Goal: Task Accomplishment & Management: Manage account settings

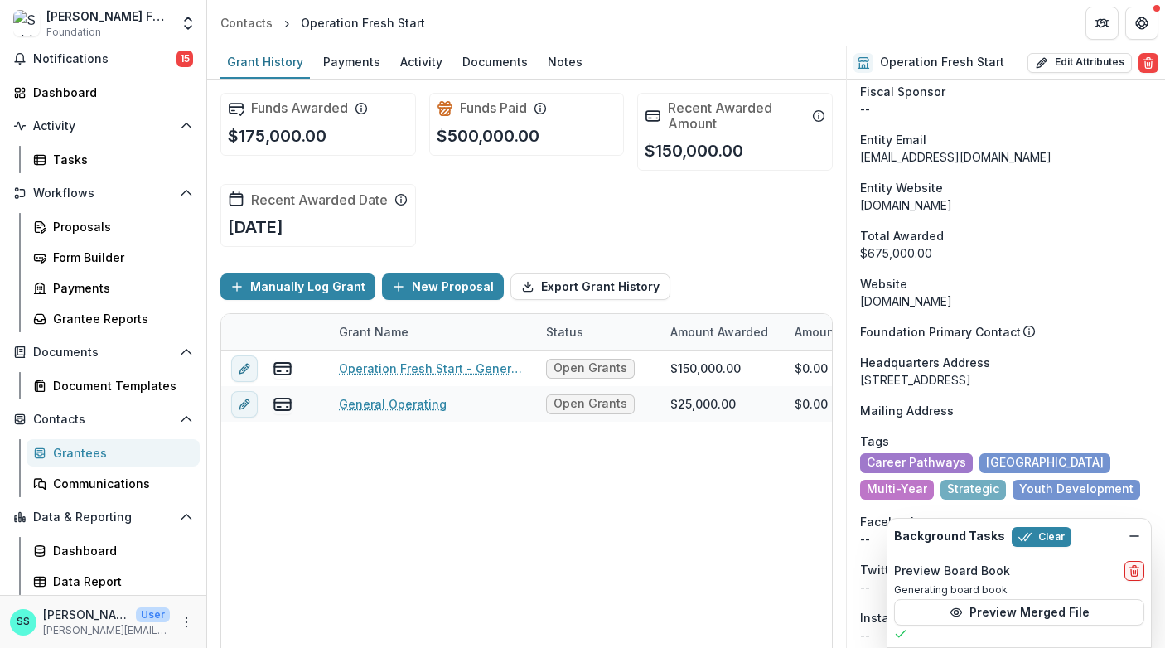
scroll to position [99, 0]
click at [86, 462] on div "Grantees" at bounding box center [119, 452] width 133 height 17
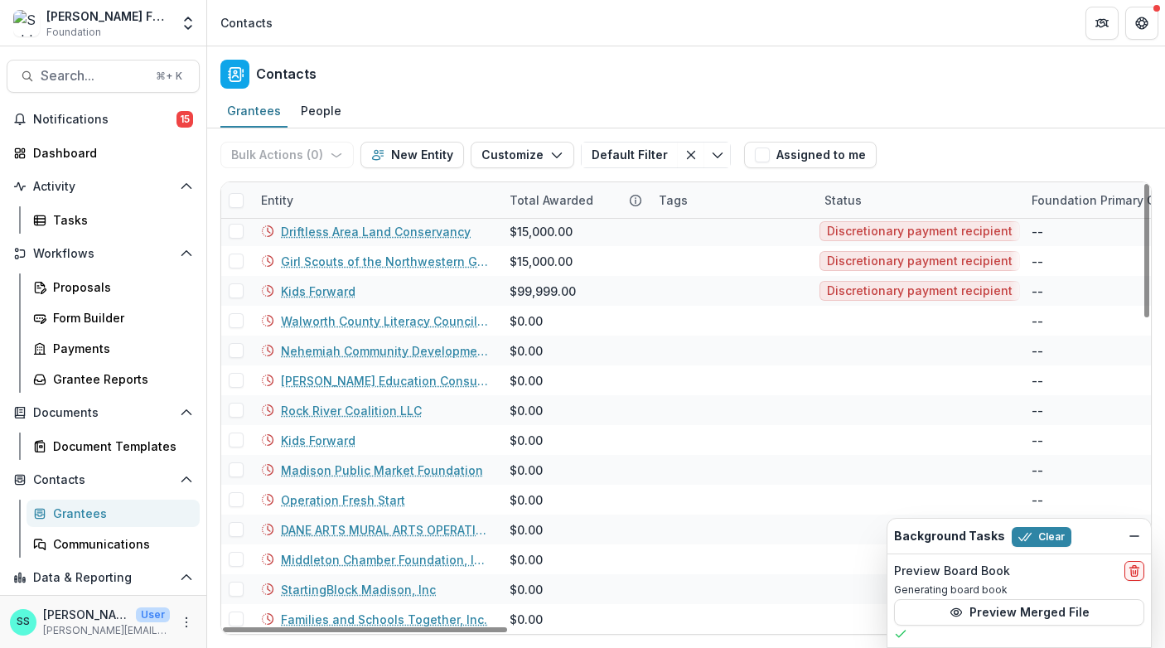
scroll to position [1001, 0]
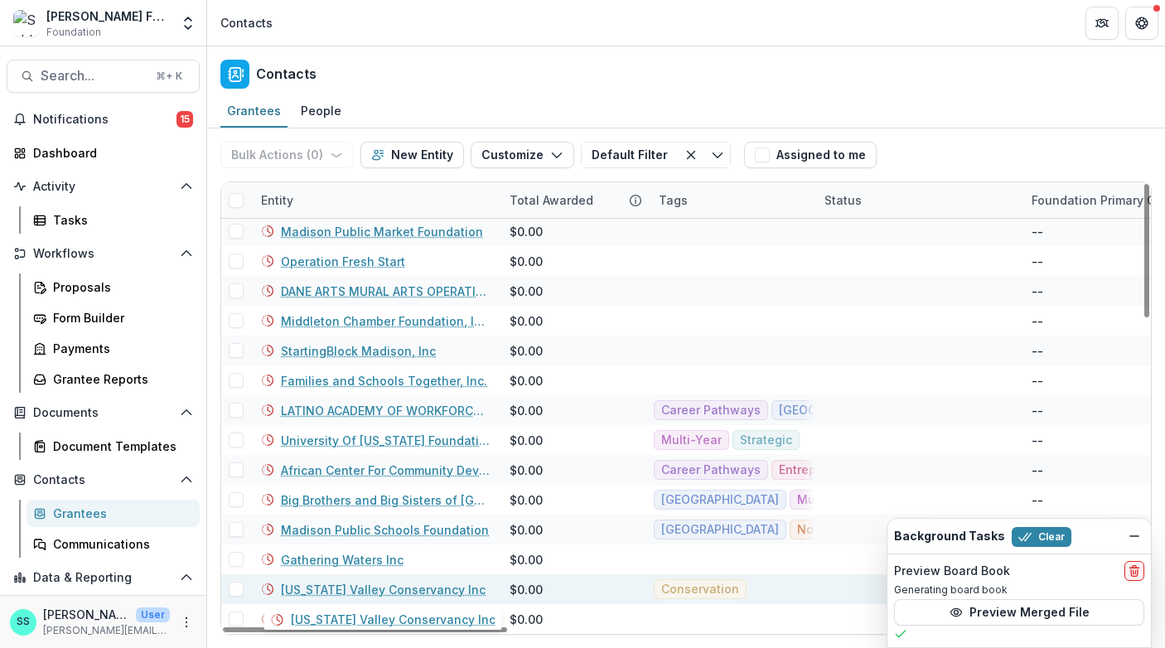
click at [321, 583] on link "[US_STATE] Valley Conservancy Inc" at bounding box center [383, 589] width 205 height 17
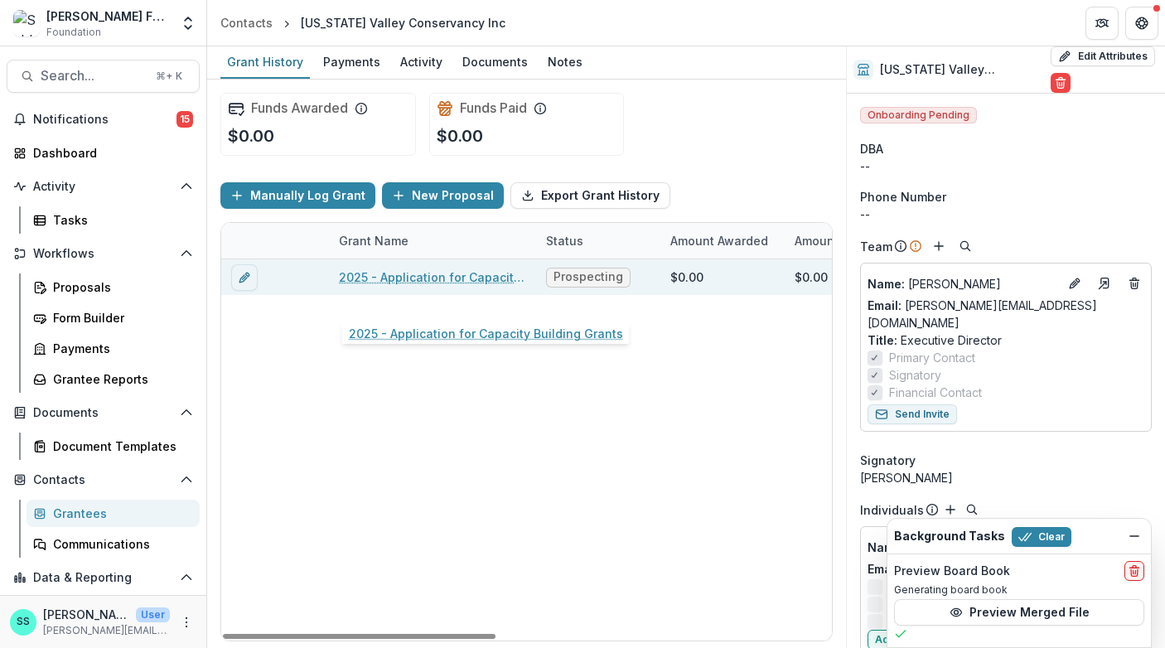
click at [404, 286] on link "2025 - Application for Capacity Building Grants" at bounding box center [432, 277] width 187 height 17
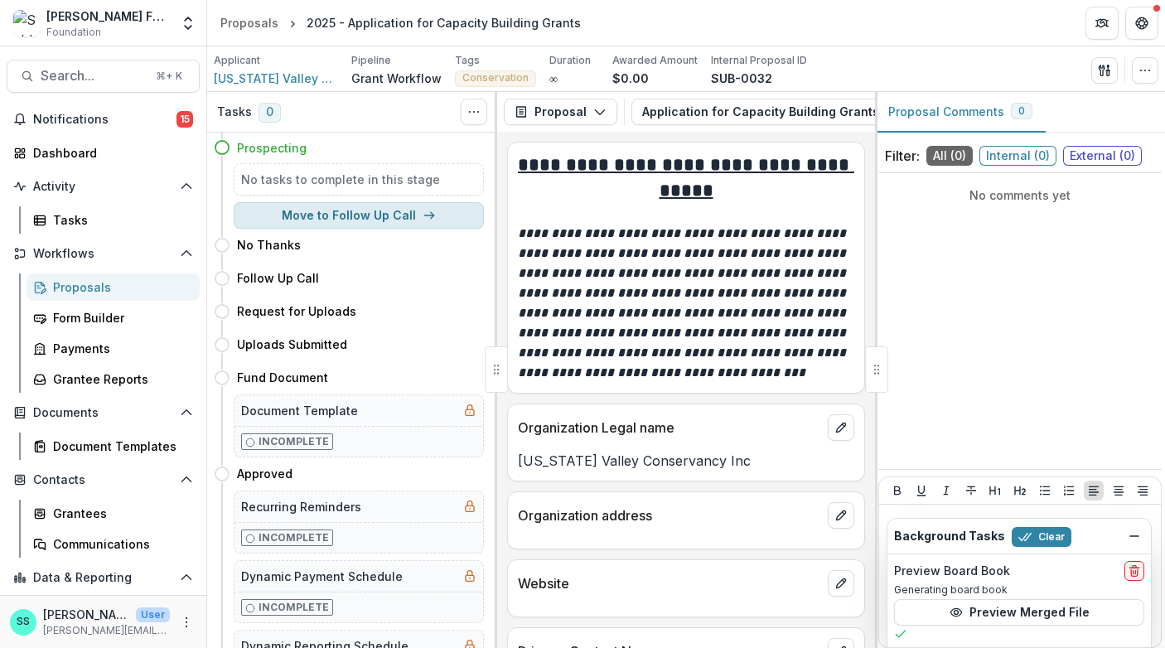
click at [360, 224] on button "Move to Follow Up Call" at bounding box center [359, 215] width 250 height 27
select select "**********"
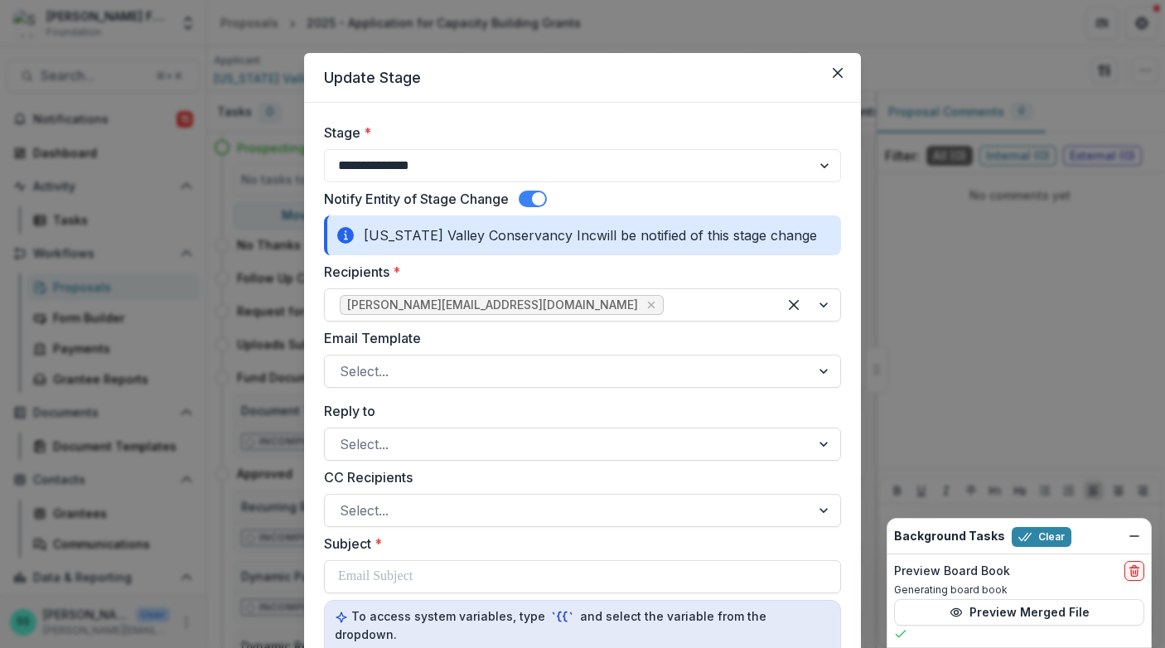
click at [519, 207] on span at bounding box center [533, 199] width 28 height 17
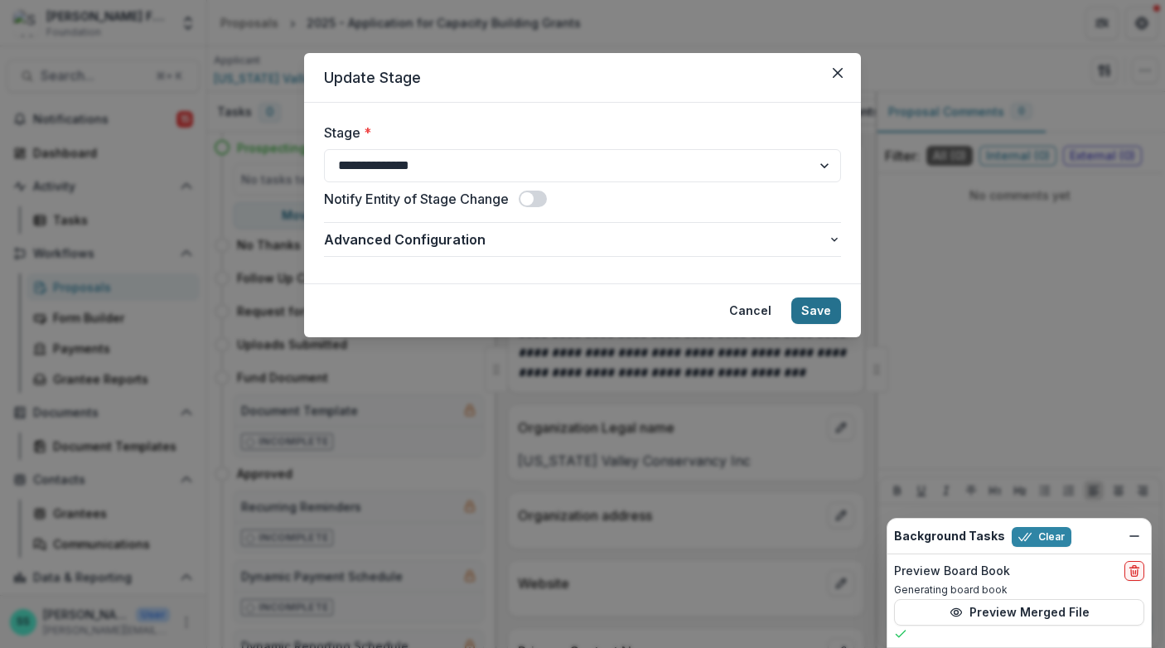
click at [841, 324] on button "Save" at bounding box center [816, 311] width 50 height 27
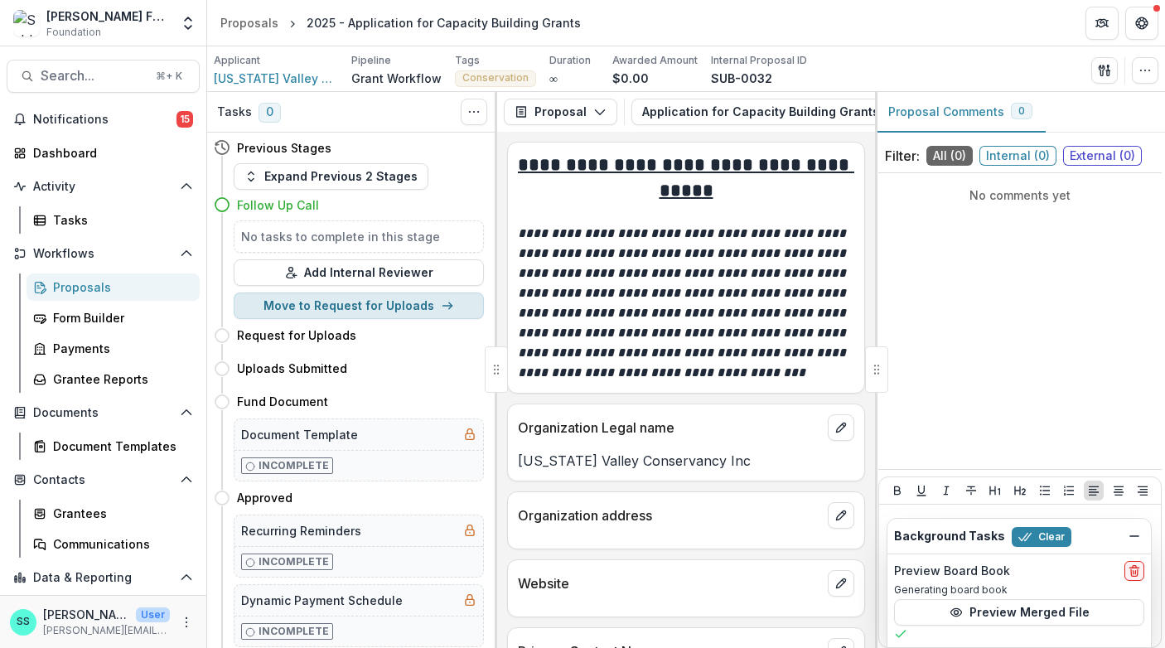
click at [340, 319] on button "Move to Request for Uploads" at bounding box center [359, 306] width 250 height 27
select select "**********"
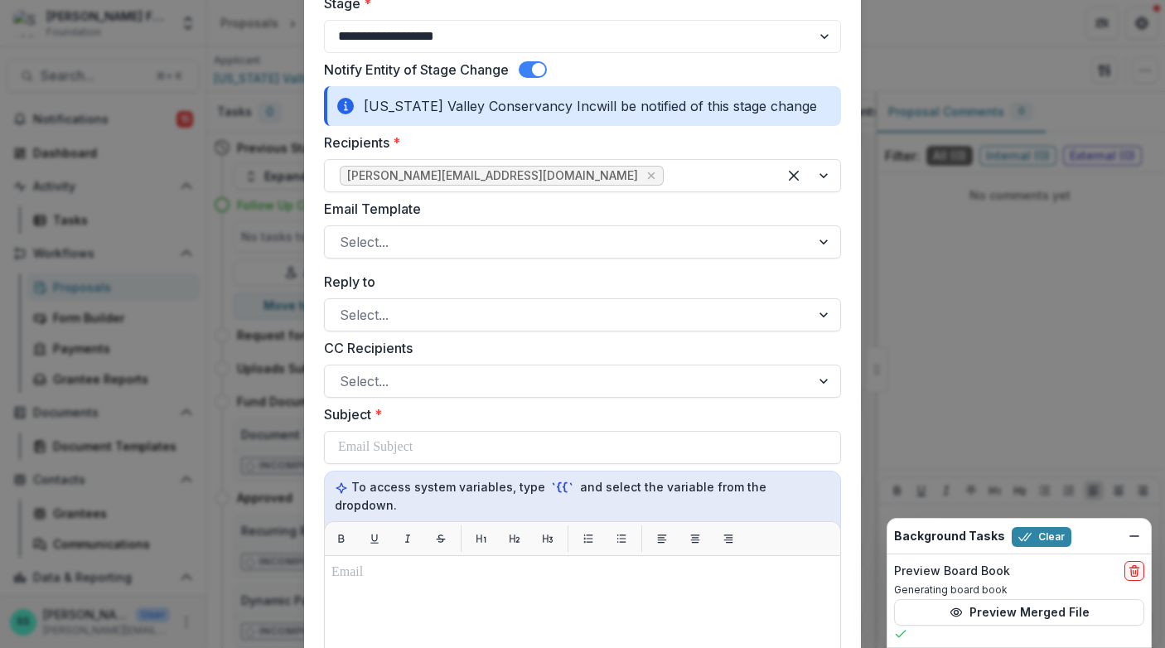
scroll to position [136, 0]
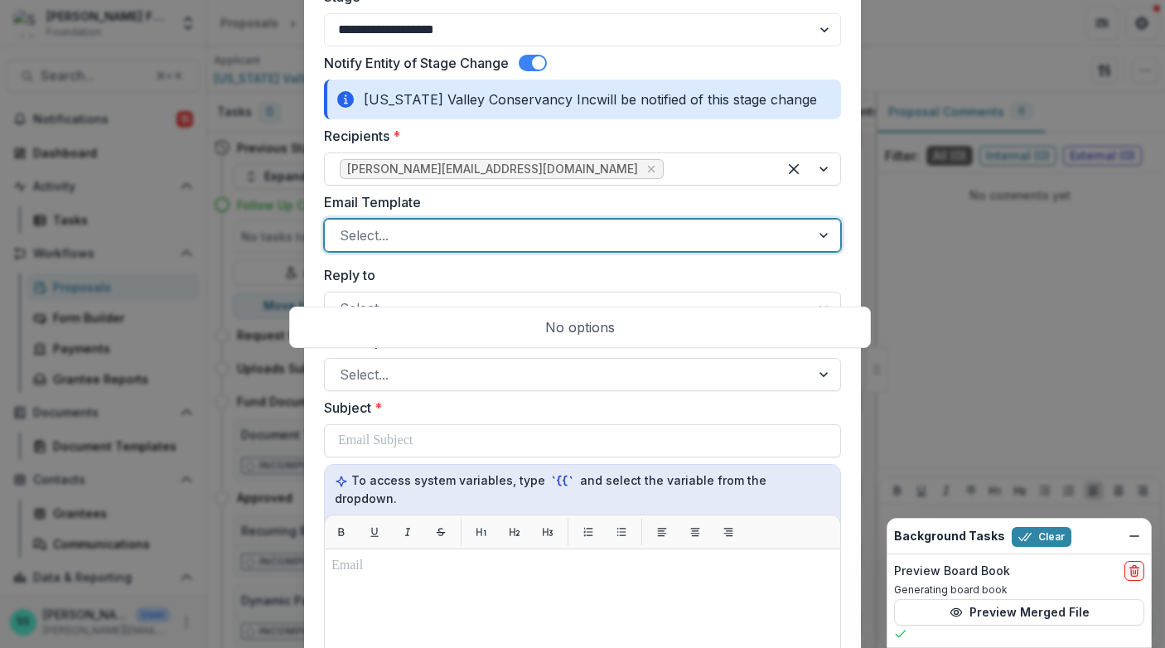
click at [479, 247] on div at bounding box center [568, 235] width 456 height 23
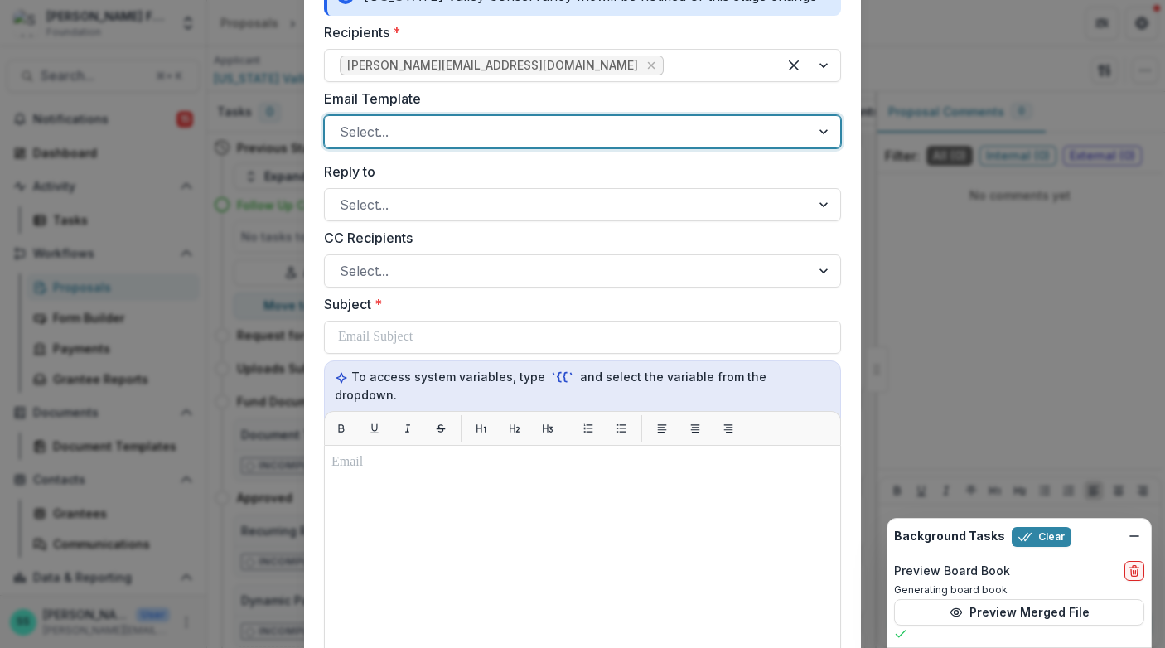
scroll to position [283, 0]
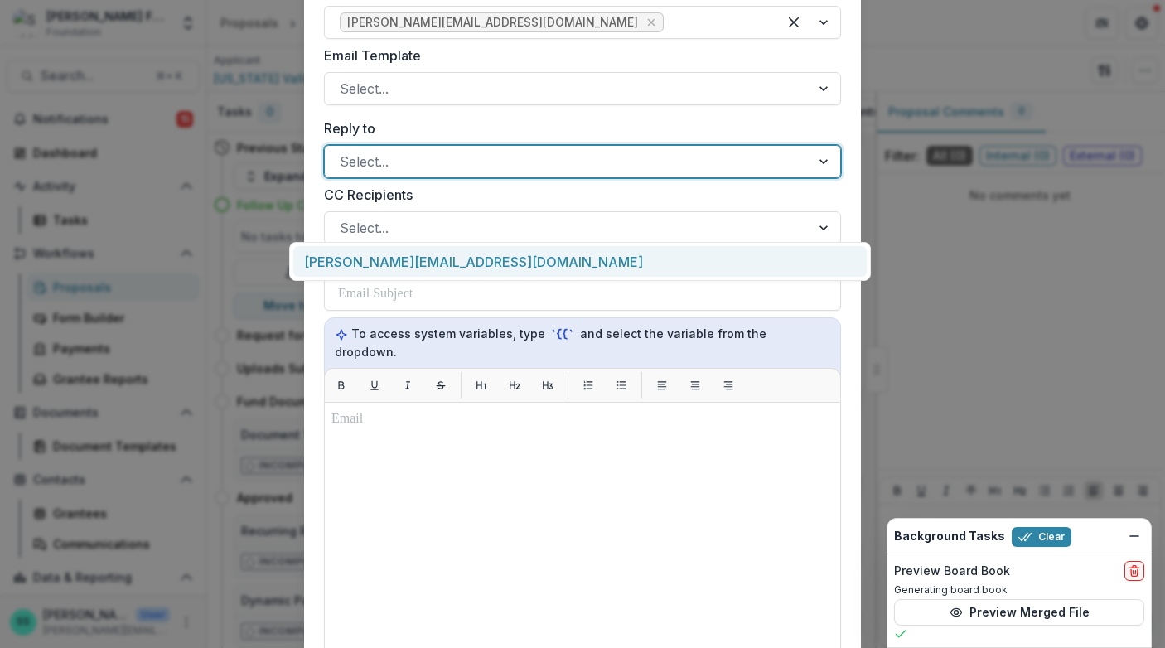
click at [482, 173] on div at bounding box center [568, 161] width 456 height 23
click at [474, 264] on div "[PERSON_NAME][EMAIL_ADDRESS][DOMAIN_NAME]" at bounding box center [579, 261] width 573 height 31
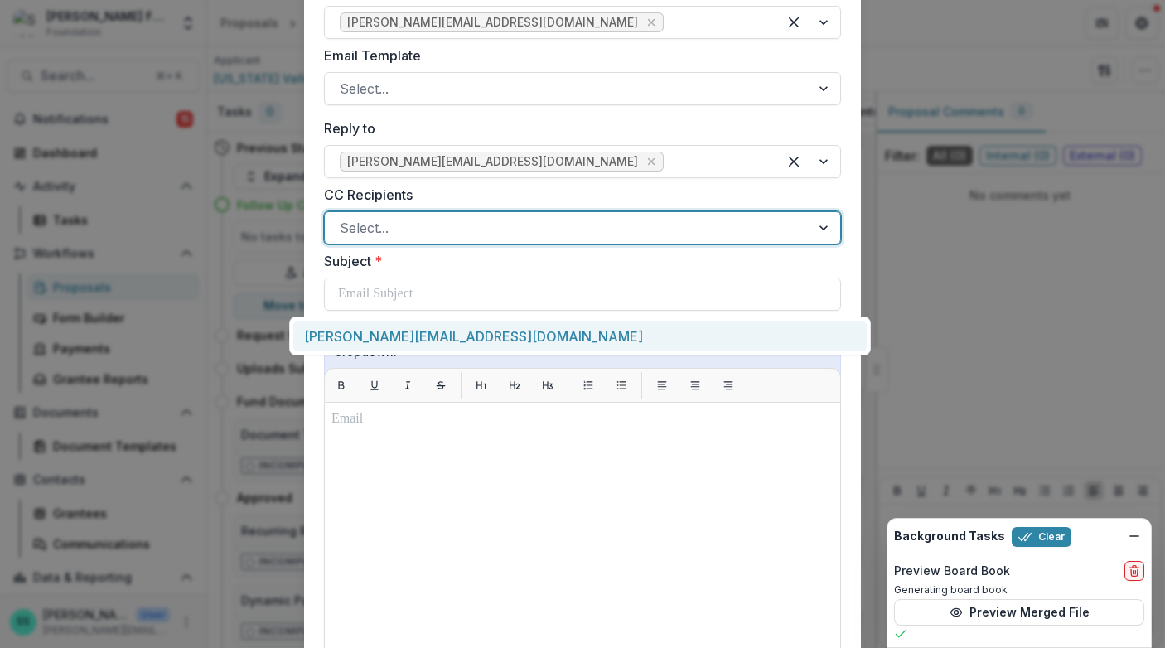
click at [457, 240] on div at bounding box center [568, 227] width 456 height 23
click at [457, 334] on div "[PERSON_NAME][EMAIL_ADDRESS][DOMAIN_NAME]" at bounding box center [579, 336] width 573 height 31
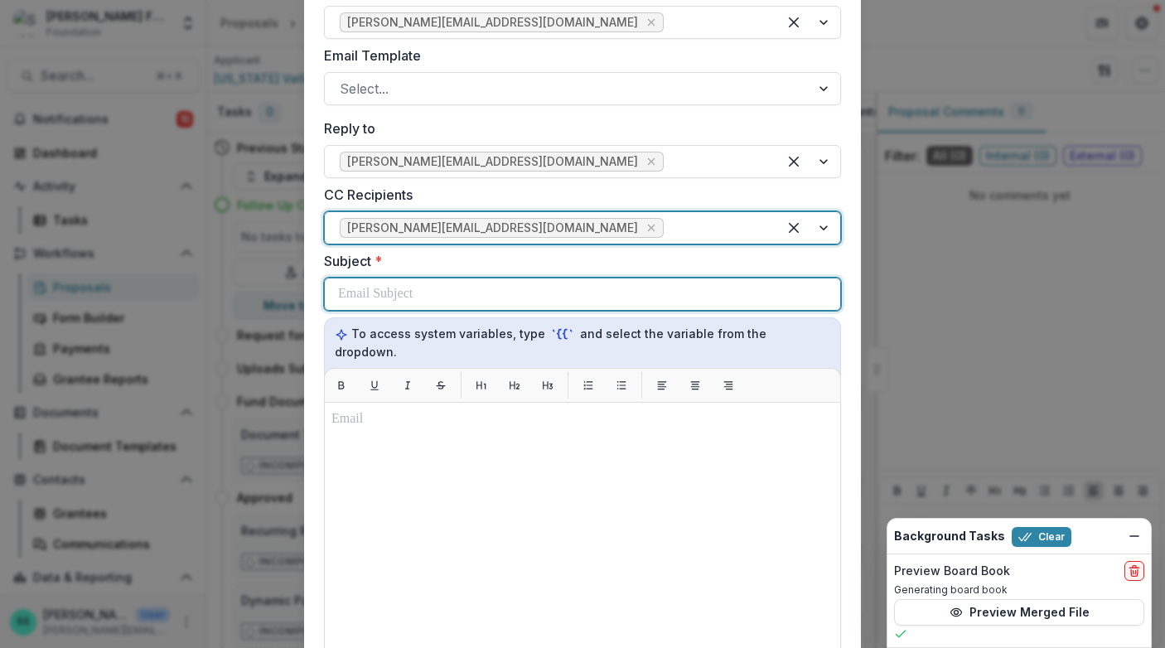
click at [435, 310] on div at bounding box center [582, 293] width 489 height 31
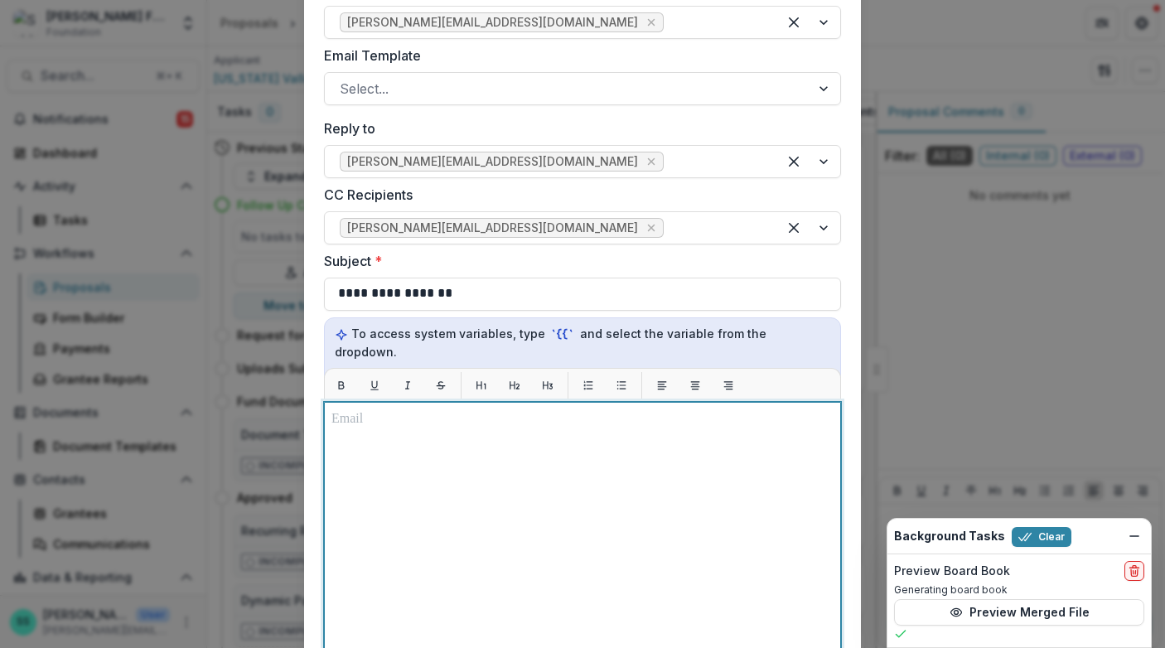
click at [353, 497] on div at bounding box center [582, 608] width 502 height 399
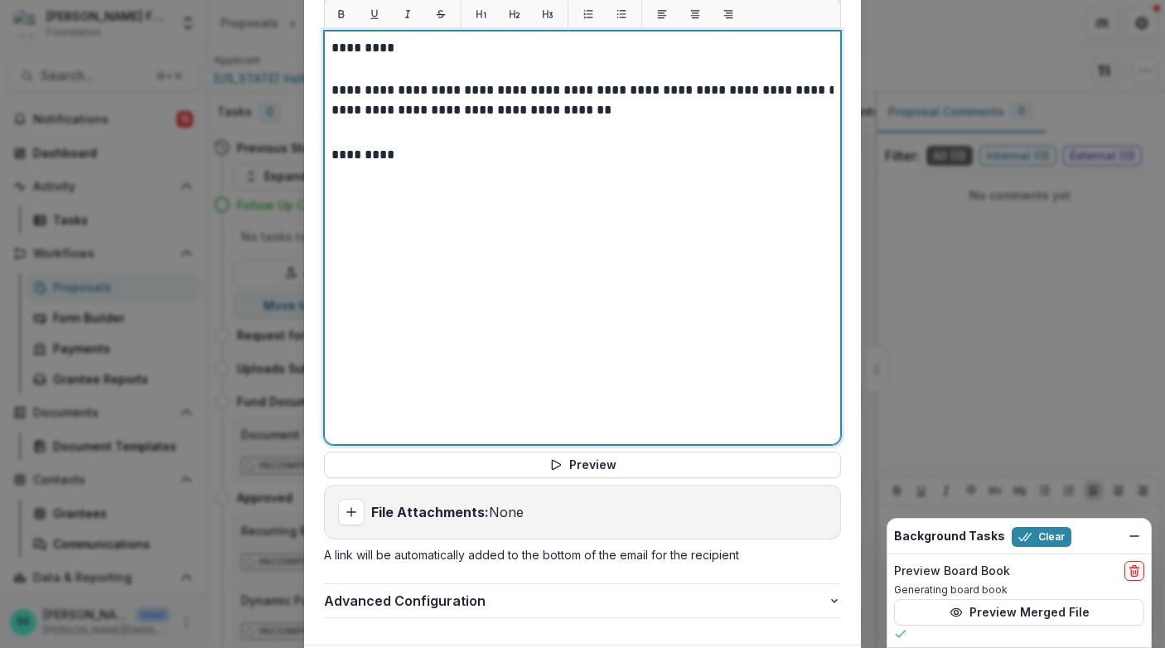
scroll to position [856, 0]
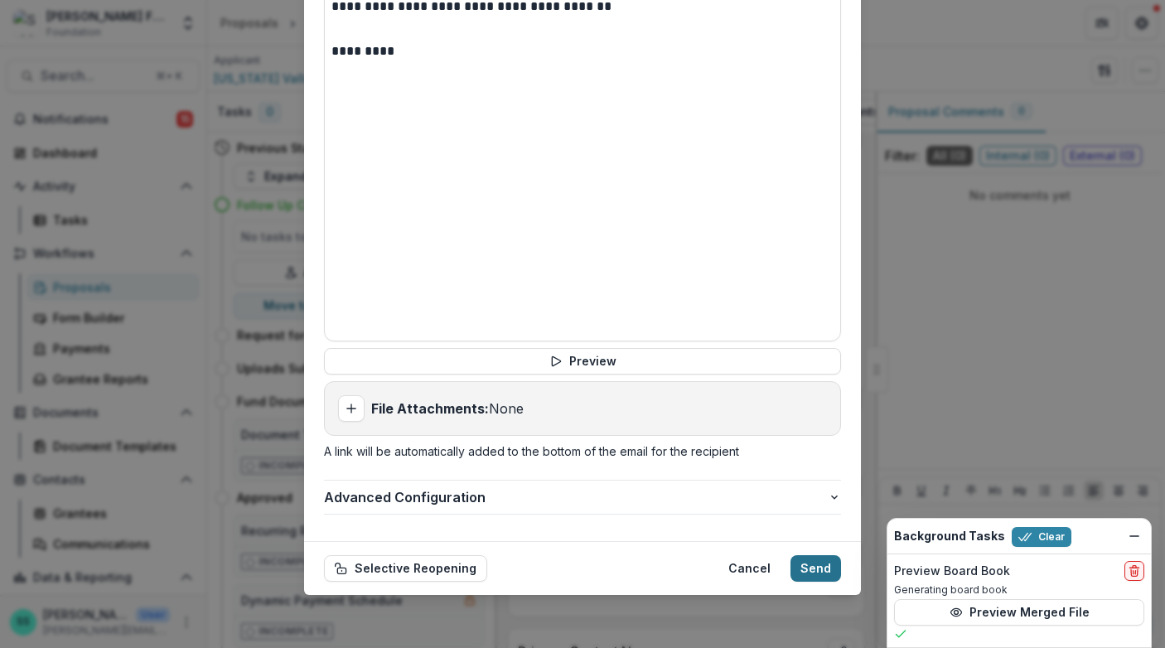
click at [835, 564] on button "Send" at bounding box center [816, 568] width 51 height 27
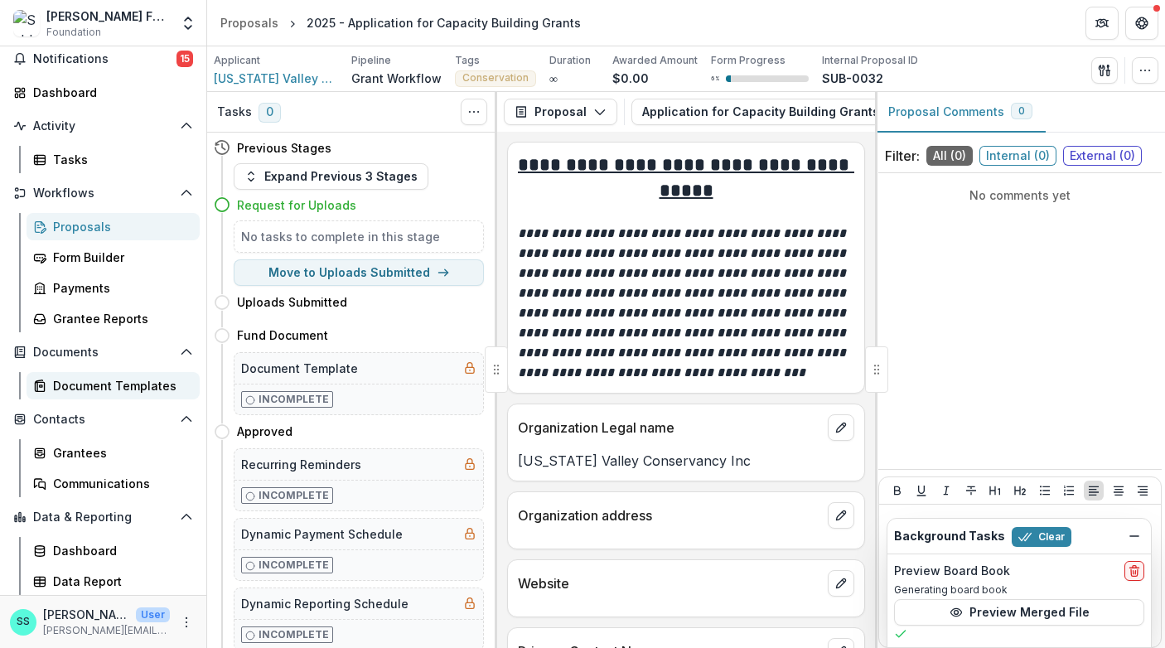
scroll to position [65, 0]
click at [99, 462] on div "Grantees" at bounding box center [119, 452] width 133 height 17
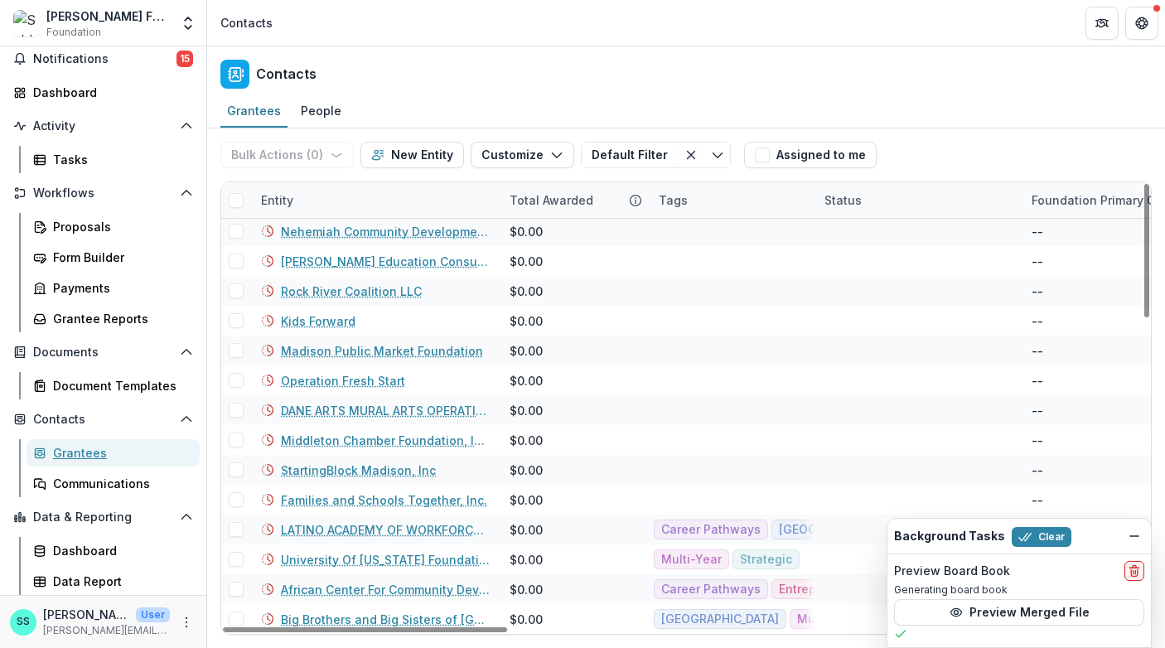
scroll to position [1001, 0]
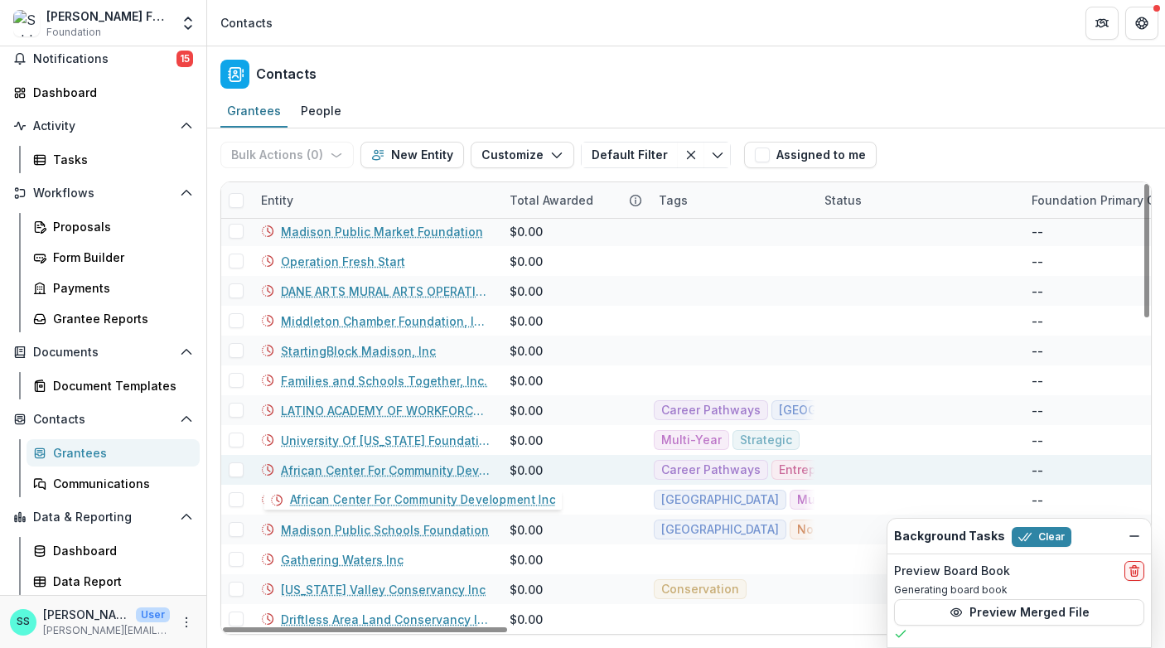
click at [350, 467] on link "African Center For Community Development Inc" at bounding box center [385, 470] width 209 height 17
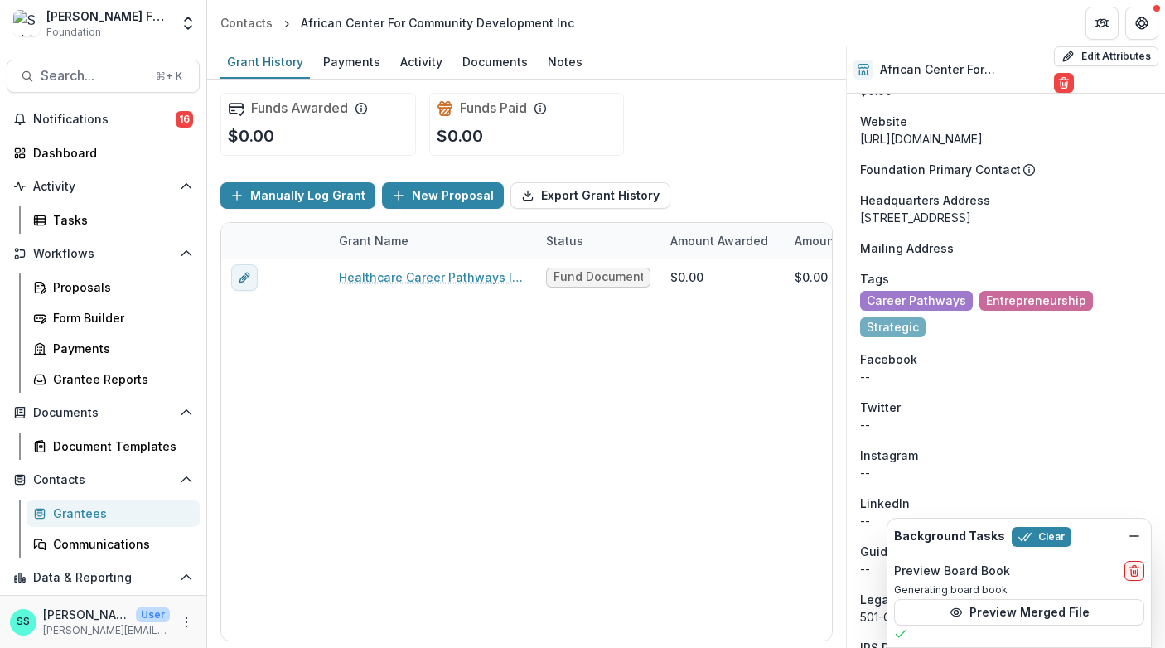
scroll to position [1014, 0]
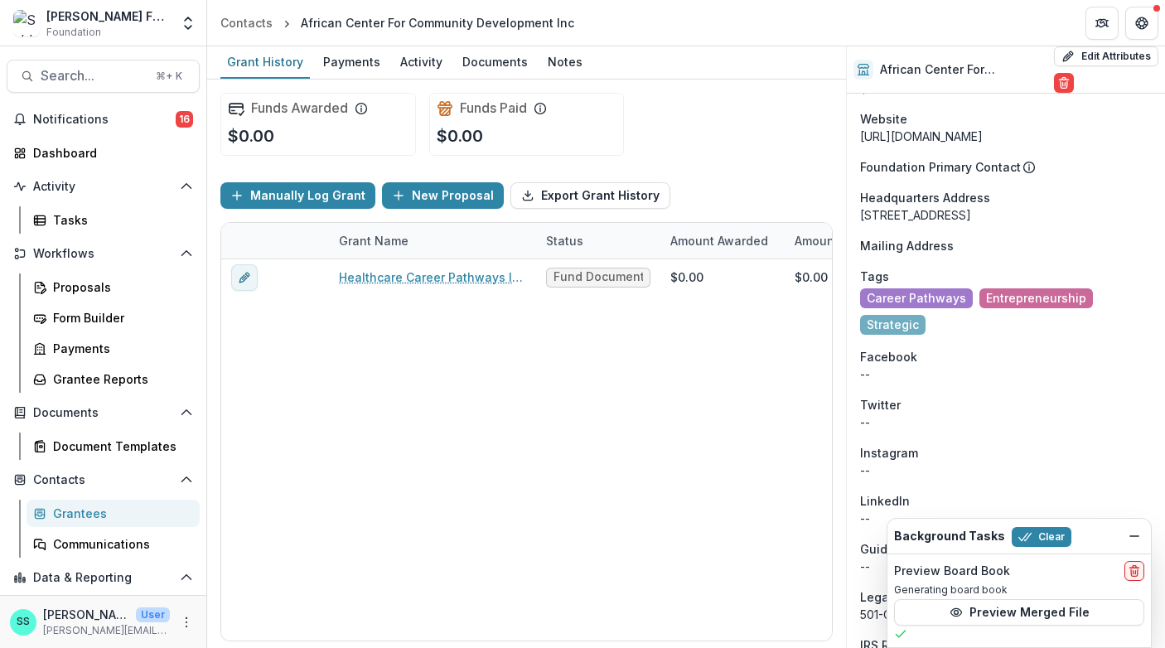
drag, startPoint x: 862, startPoint y: 336, endPoint x: 1163, endPoint y: 346, distance: 301.0
click at [1163, 346] on div "African Center For Community Development Inc Edit Attributes Are you sure? This…" at bounding box center [1005, 347] width 319 height 602
copy div "[STREET_ADDRESS]"
